Goal: Task Accomplishment & Management: Use online tool/utility

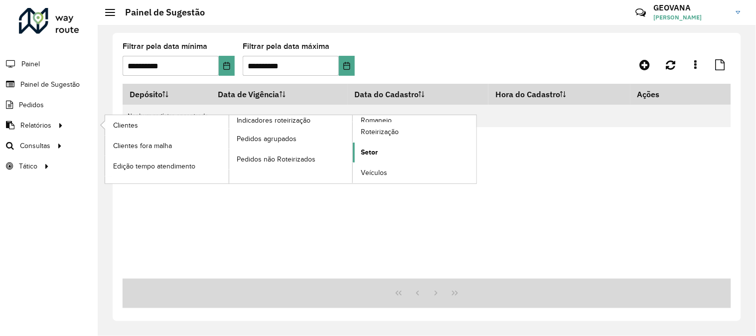
click at [376, 157] on span "Setor" at bounding box center [369, 152] width 17 height 10
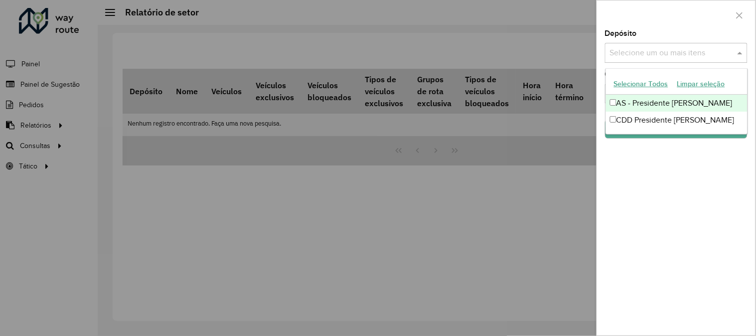
click at [638, 55] on input "text" at bounding box center [671, 53] width 128 height 12
click at [640, 75] on div "Selecionar Todos Limpar seleção" at bounding box center [677, 84] width 142 height 21
click at [640, 82] on button "Selecionar Todos" at bounding box center [640, 83] width 63 height 15
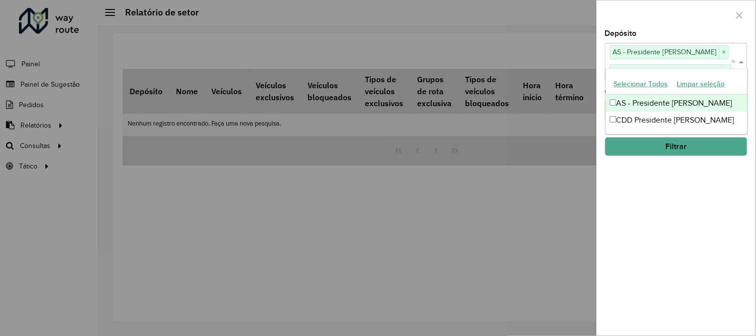
click at [655, 205] on div "Depósito Selecione um ou mais itens AS - Presidente Prudente × CDD Presidente […" at bounding box center [676, 182] width 158 height 305
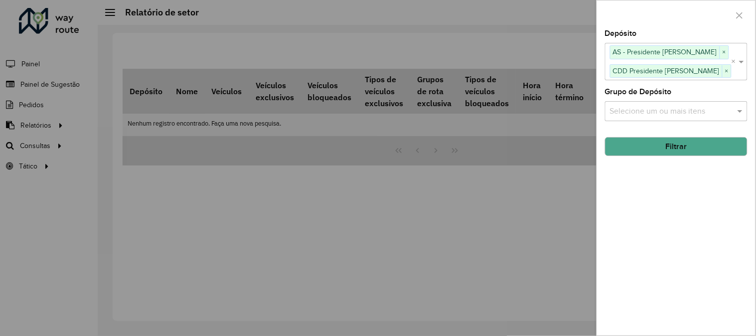
click at [647, 101] on div "Selecione um ou mais itens" at bounding box center [676, 111] width 143 height 20
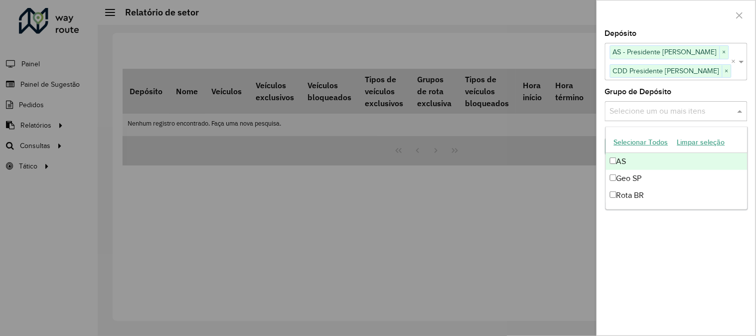
click at [646, 138] on button "Selecionar Todos" at bounding box center [640, 142] width 63 height 15
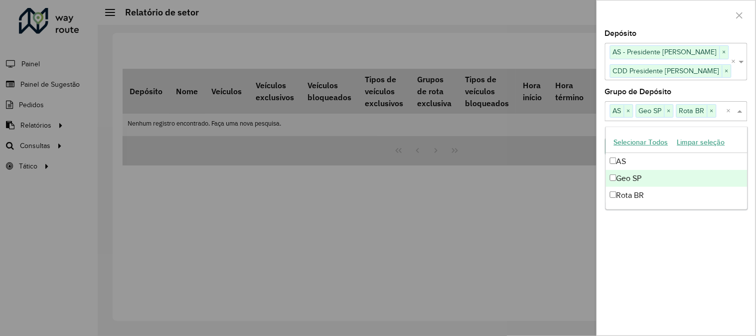
click at [649, 286] on div "Depósito Selecione um ou mais itens AS - Presidente Prudente × CDD Presidente […" at bounding box center [676, 182] width 158 height 305
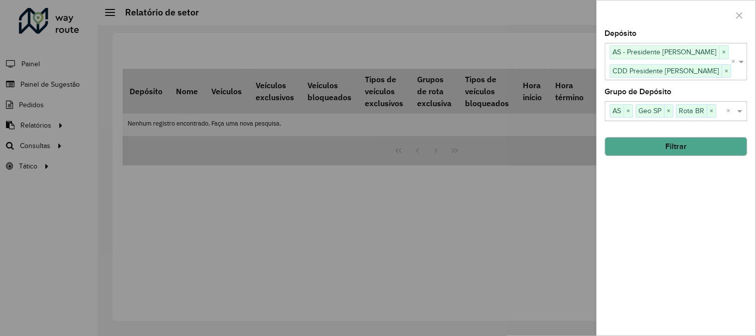
click at [681, 152] on button "Filtrar" at bounding box center [676, 146] width 143 height 19
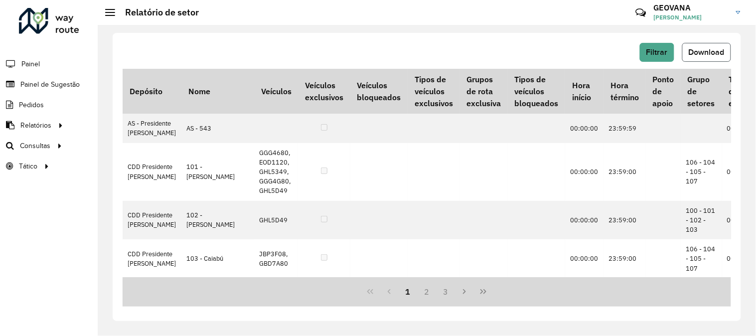
click at [709, 55] on span "Download" at bounding box center [707, 52] width 36 height 8
